Goal: Information Seeking & Learning: Learn about a topic

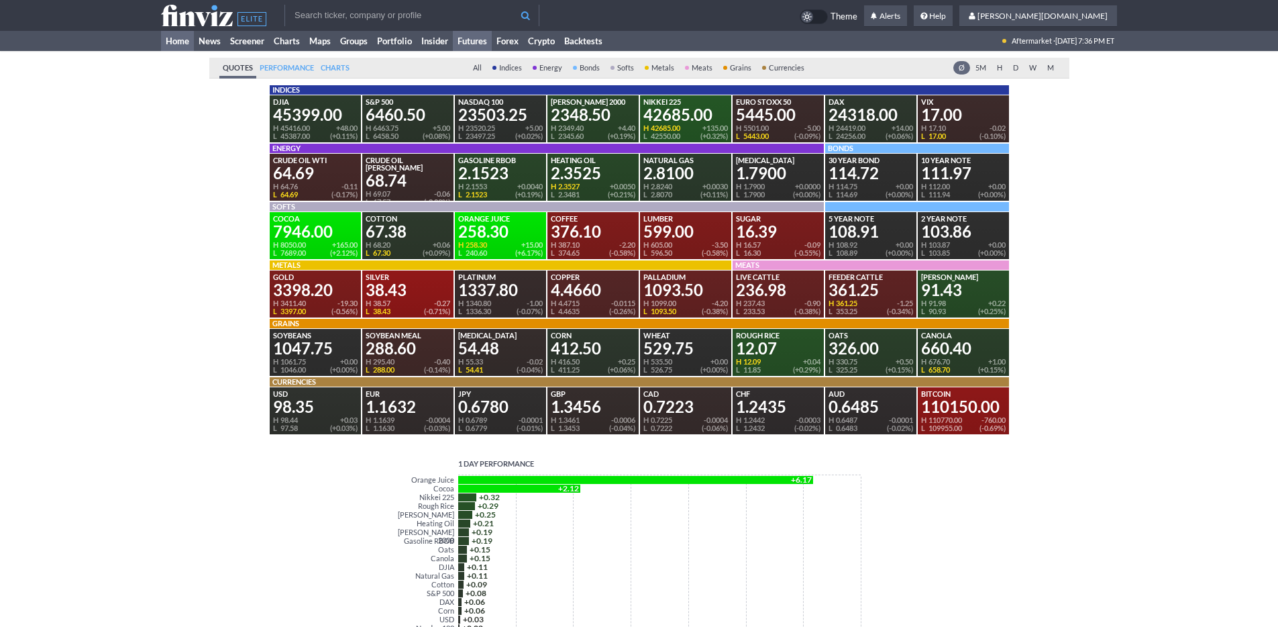
click at [180, 45] on link "Home" at bounding box center [177, 41] width 33 height 20
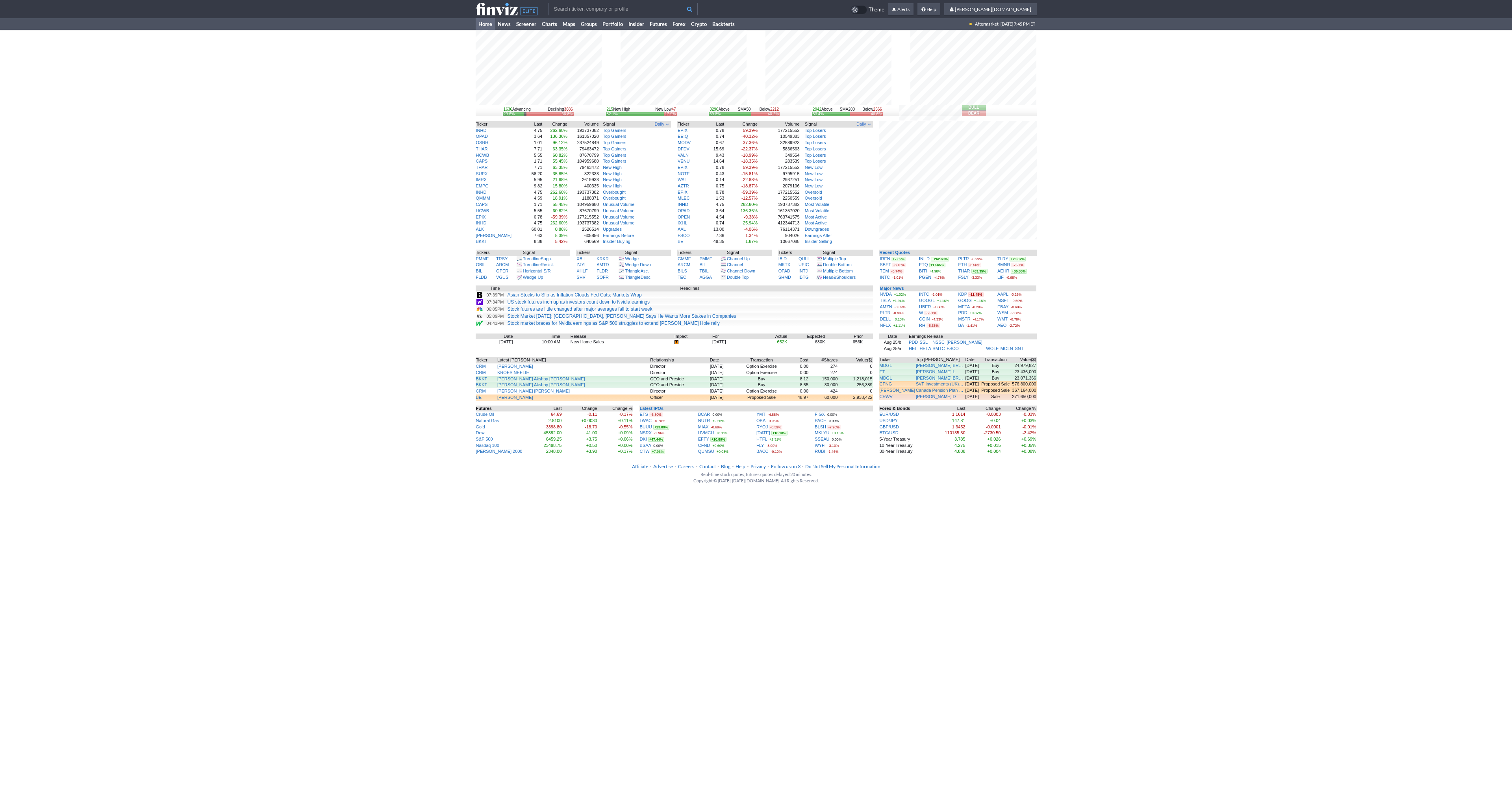
click at [582, 8] on input "text" at bounding box center [623, 9] width 150 height 12
type input "tem"
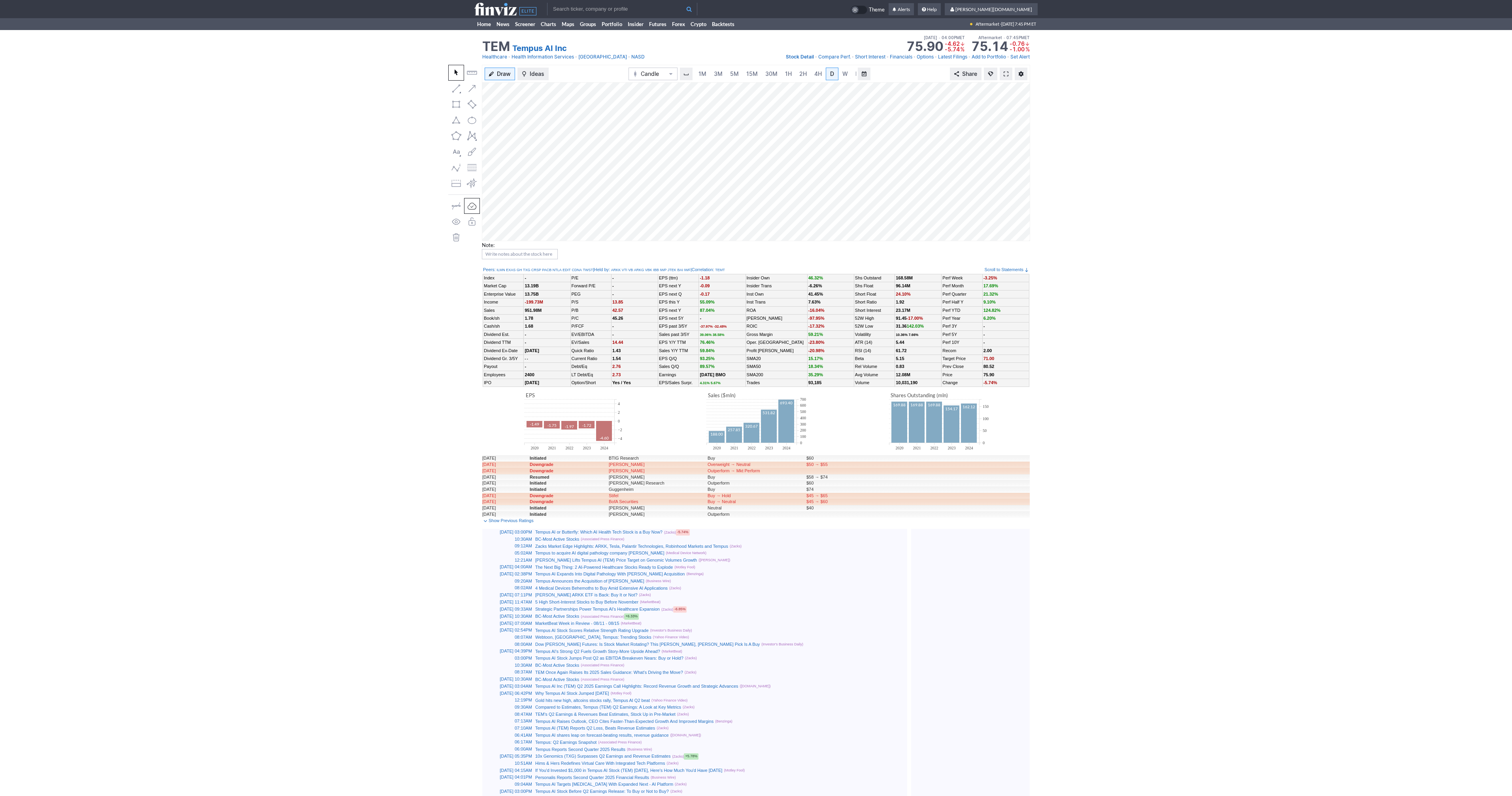
scroll to position [0, 8]
click at [1005, 71] on span at bounding box center [1006, 74] width 5 height 6
click at [1004, 75] on span at bounding box center [1006, 74] width 5 height 6
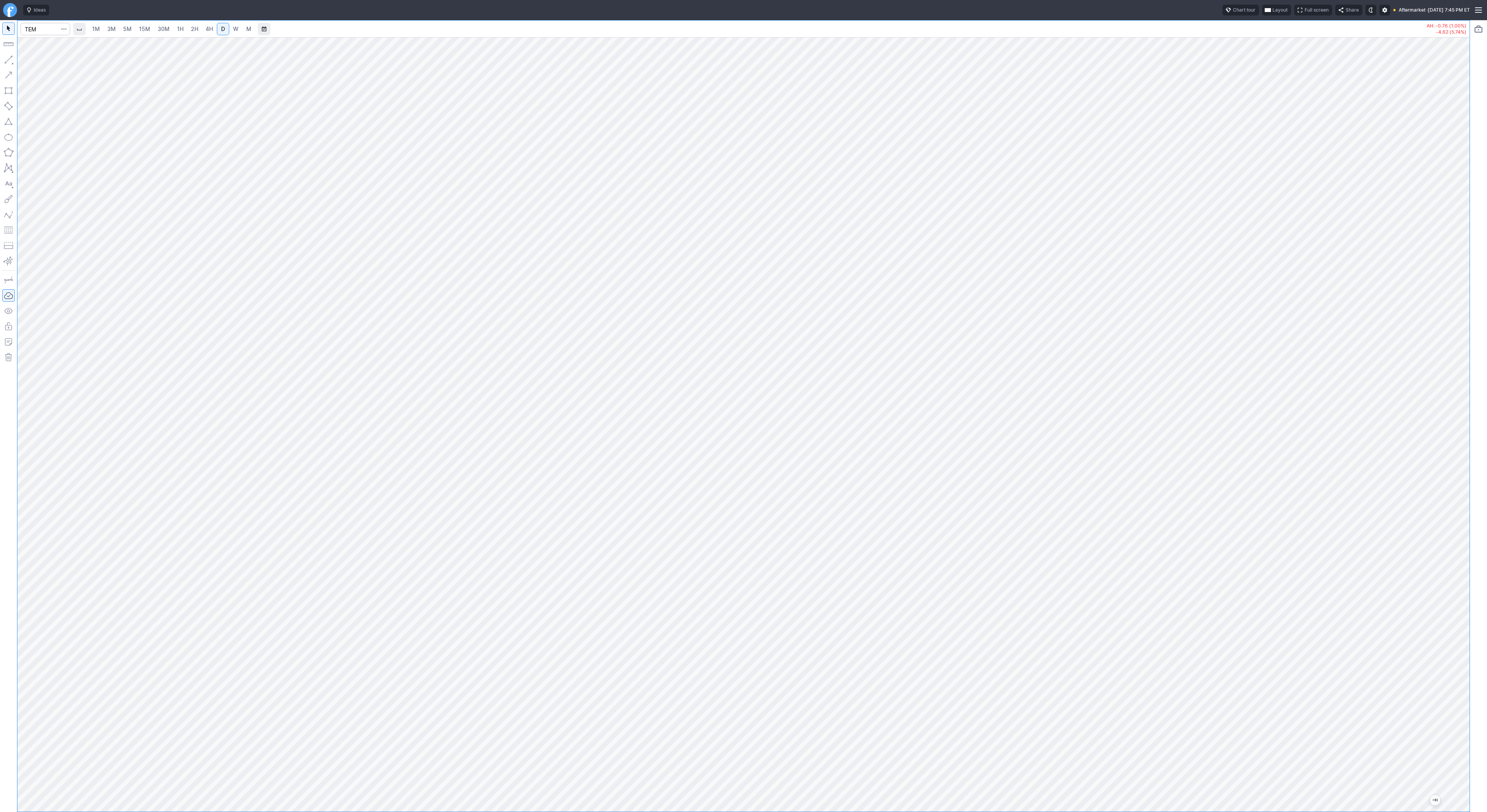
click at [179, 31] on span "1H" at bounding box center [180, 28] width 6 height 6
drag, startPoint x: 1458, startPoint y: 342, endPoint x: 1454, endPoint y: 260, distance: 82.1
click at [1454, 260] on div at bounding box center [1462, 422] width 16 height 755
click at [47, 61] on span "Line" at bounding box center [45, 61] width 31 height 8
click at [148, 24] on link "15M" at bounding box center [145, 29] width 18 height 12
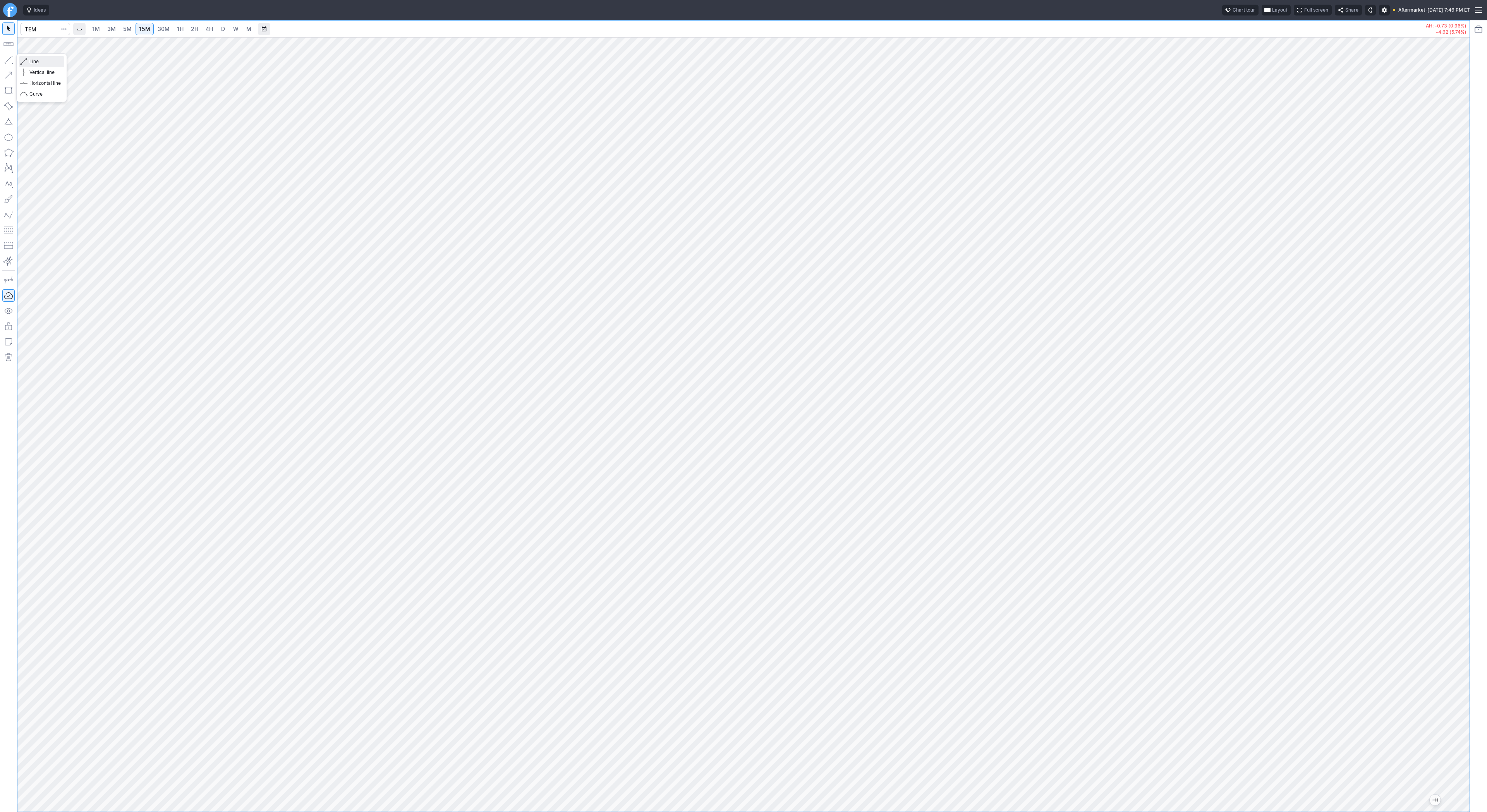
click at [30, 59] on span "Line" at bounding box center [45, 61] width 31 height 8
click at [180, 25] on span "1H" at bounding box center [180, 28] width 6 height 6
click at [10, 62] on button "button" at bounding box center [8, 59] width 12 height 12
drag, startPoint x: 10, startPoint y: 57, endPoint x: 27, endPoint y: 81, distance: 29.4
click at [10, 57] on button "button" at bounding box center [8, 59] width 12 height 12
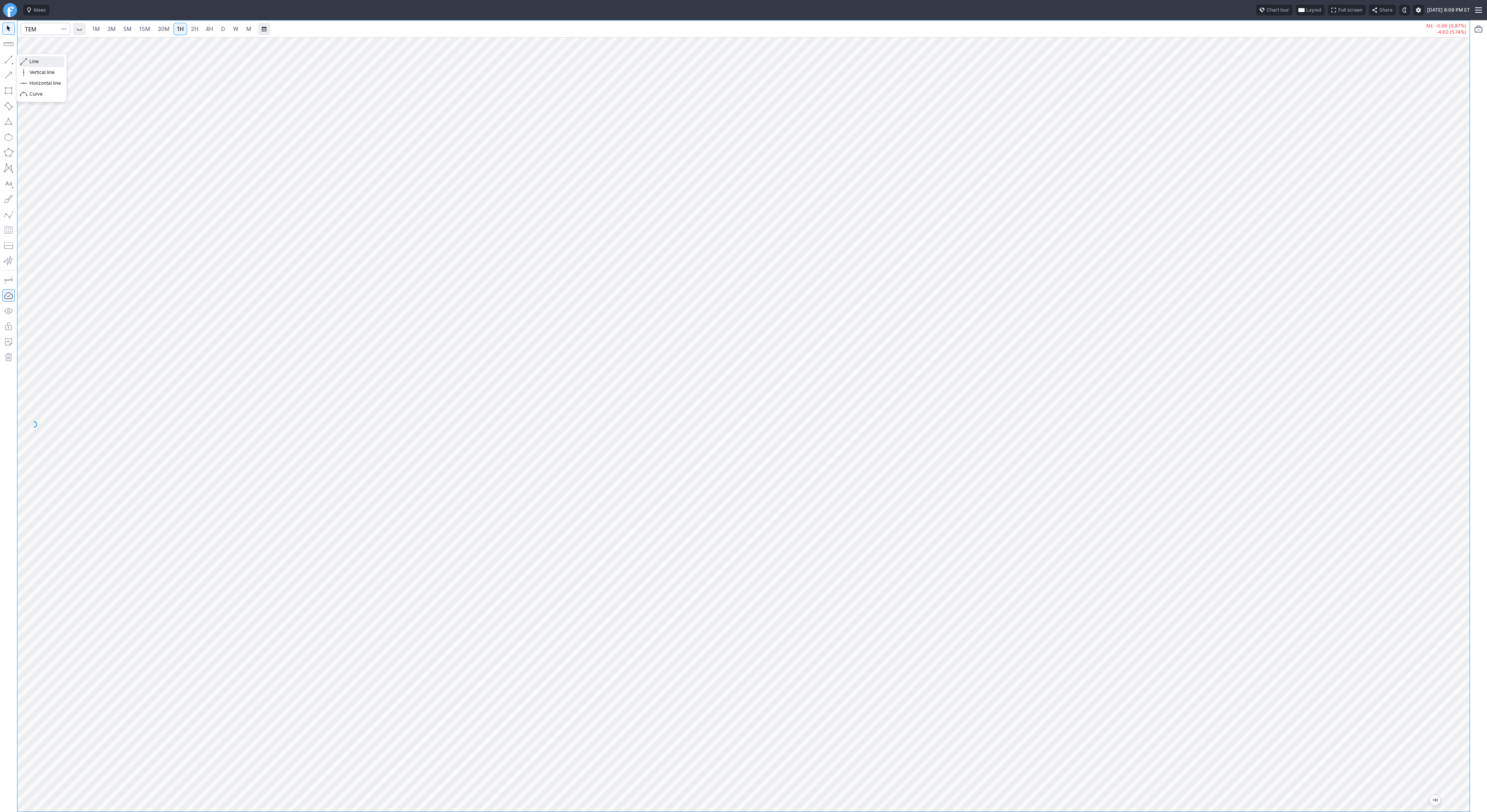
click at [46, 61] on span "Line" at bounding box center [45, 61] width 31 height 8
click at [9, 60] on button "button" at bounding box center [8, 59] width 12 height 12
click at [10, 55] on button "button" at bounding box center [8, 59] width 12 height 12
click at [158, 29] on span "30M" at bounding box center [163, 28] width 12 height 6
click at [142, 30] on span "15M" at bounding box center [144, 28] width 11 height 6
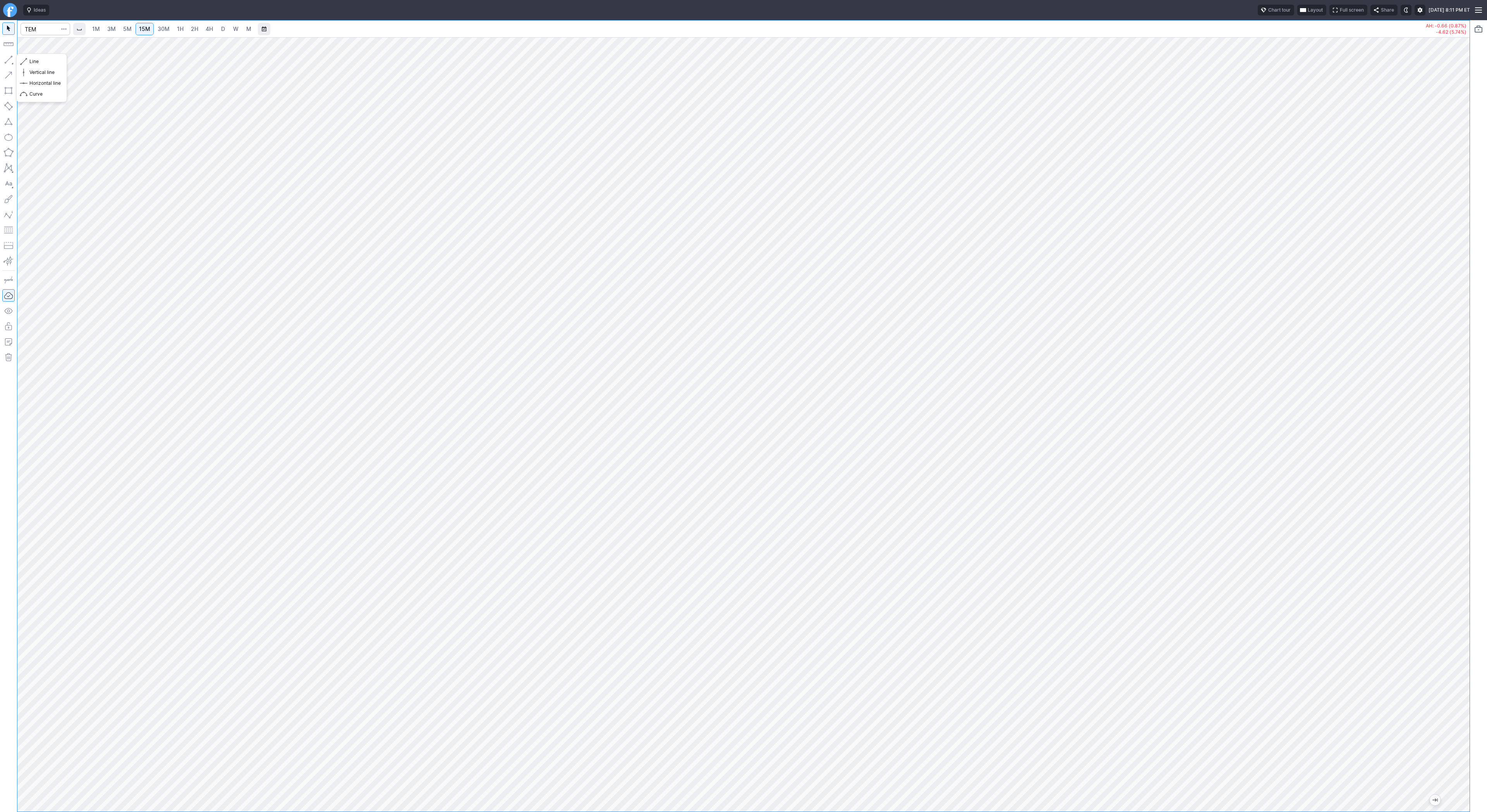
click at [13, 62] on button "button" at bounding box center [8, 59] width 12 height 12
click at [8, 59] on button "button" at bounding box center [8, 59] width 12 height 12
click at [49, 60] on span "Line" at bounding box center [45, 61] width 31 height 8
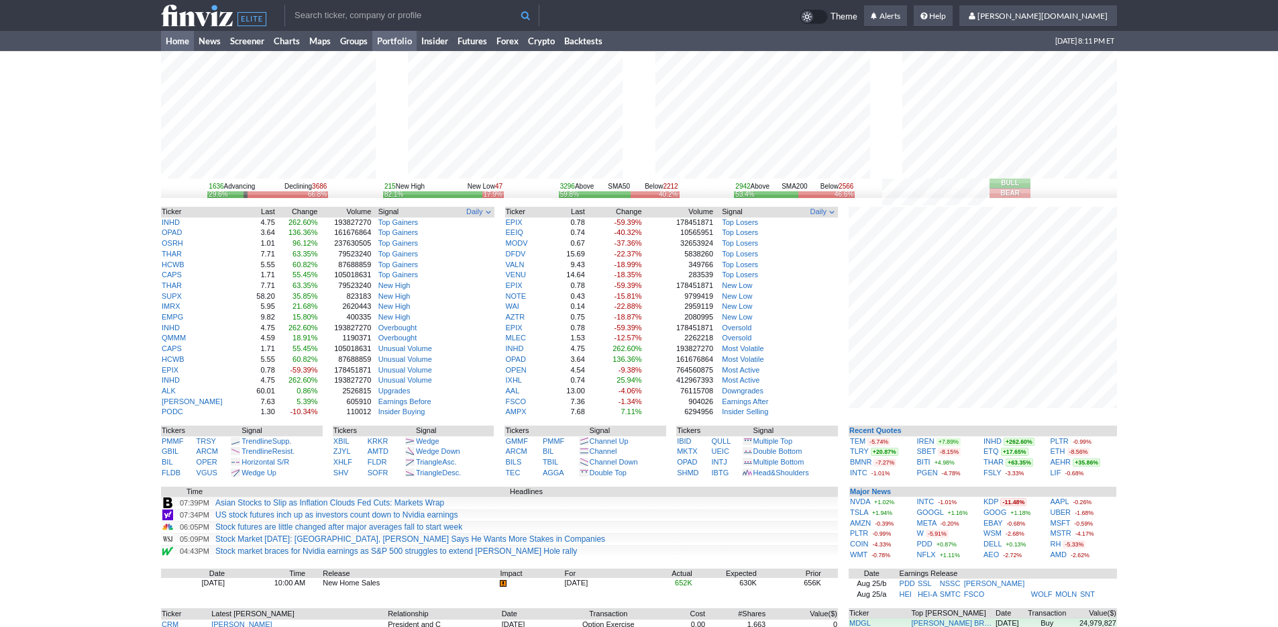
click at [413, 43] on link "Portfolio" at bounding box center [394, 41] width 44 height 20
